Goal: Navigation & Orientation: Go to known website

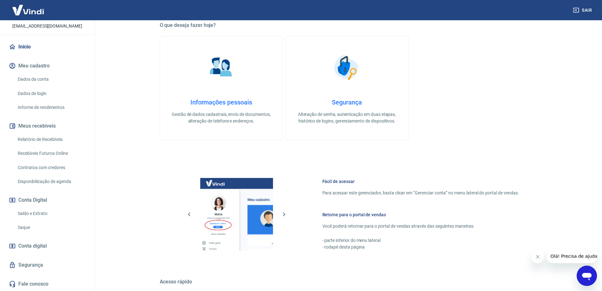
scroll to position [203, 0]
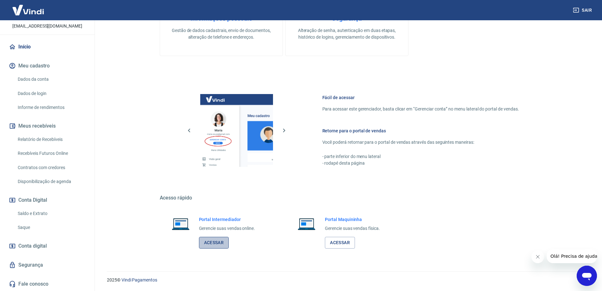
click at [218, 242] on link "Acessar" at bounding box center [214, 243] width 30 height 12
click at [335, 245] on link "Acessar" at bounding box center [340, 243] width 30 height 12
